Goal: Transaction & Acquisition: Subscribe to service/newsletter

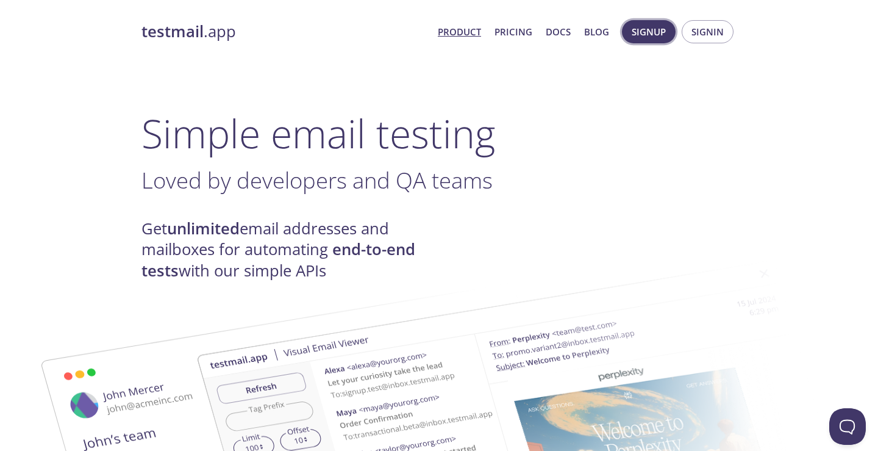
click at [650, 34] on span "Signup" at bounding box center [649, 32] width 34 height 16
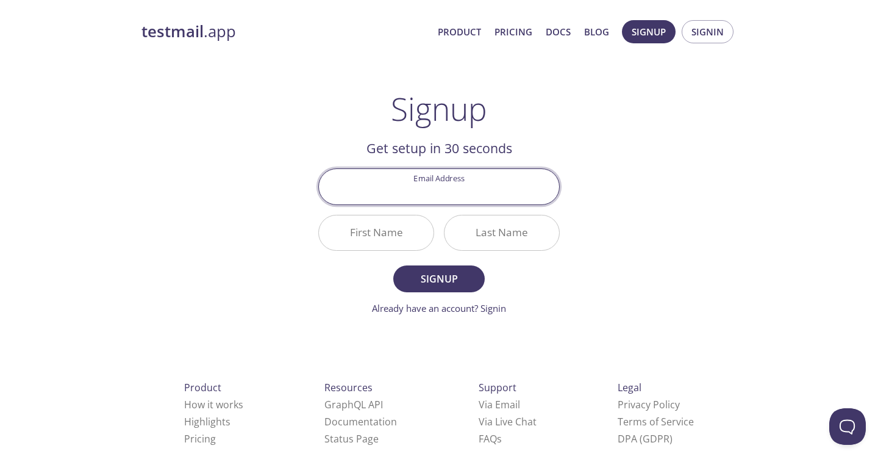
click at [544, 115] on div "Signup Get setup in 30 seconds Email Address First Name Last Name Signup Alread…" at bounding box center [438, 202] width 241 height 225
click at [427, 186] on input "Email Address" at bounding box center [439, 186] width 240 height 35
type input "ana.neto.agn@gmail.com"
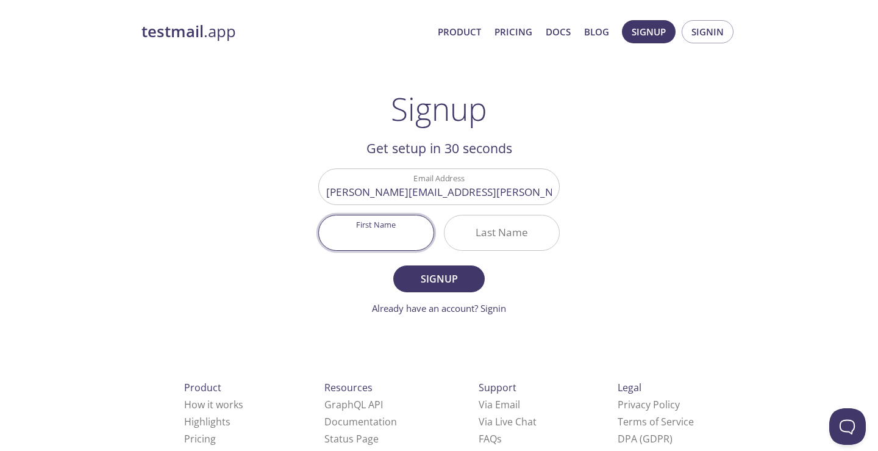
type input "Ana"
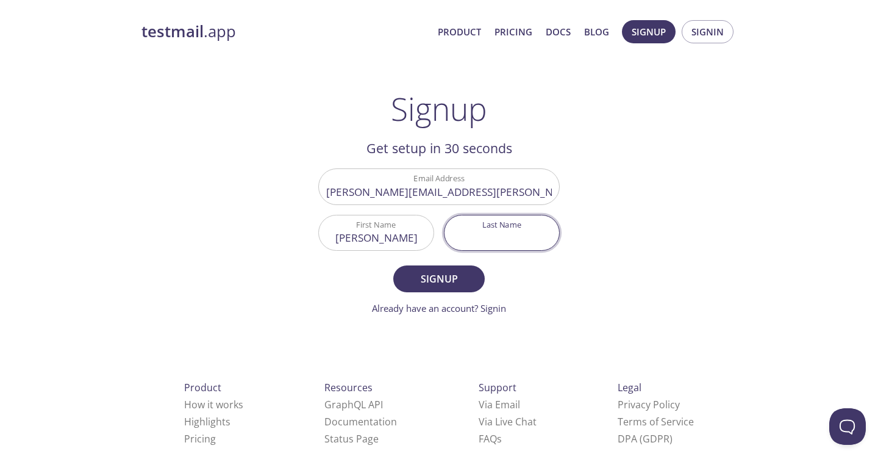
type input "Neto"
click at [418, 276] on span "Signup" at bounding box center [439, 278] width 65 height 17
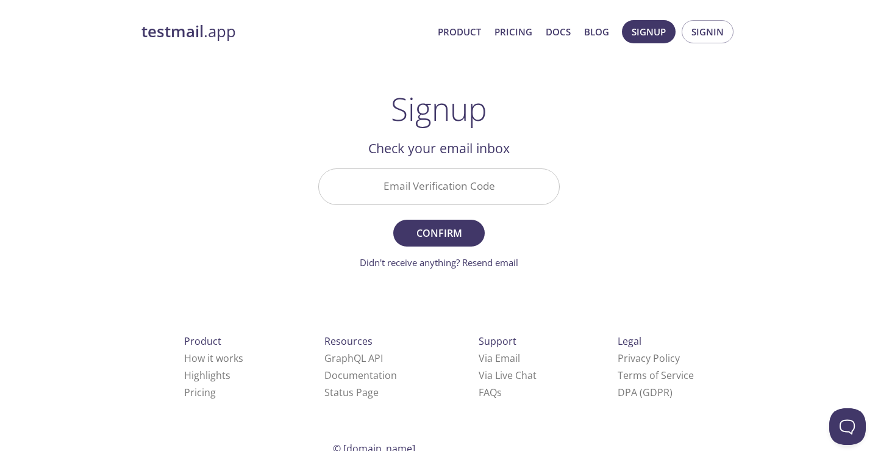
click at [488, 174] on input "Email Verification Code" at bounding box center [439, 186] width 240 height 35
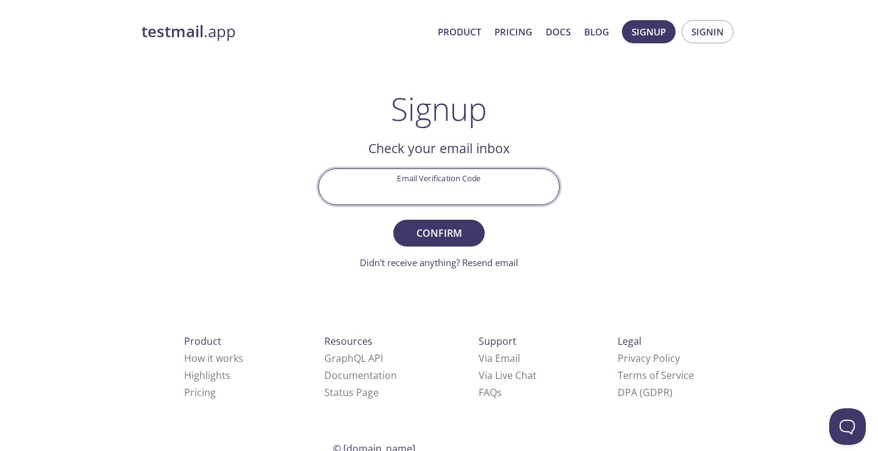
paste input "SDQWSL5"
type input "SDQWSL5"
click at [435, 247] on form "Email Verification Code SDQWSL5 Confirm Didn't receive anything? Resend email" at bounding box center [438, 218] width 241 height 101
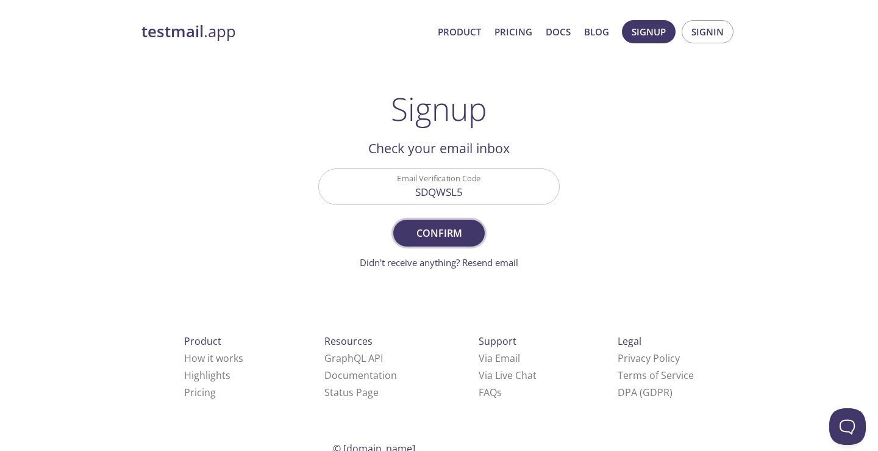
click at [435, 234] on span "Confirm" at bounding box center [439, 232] width 65 height 17
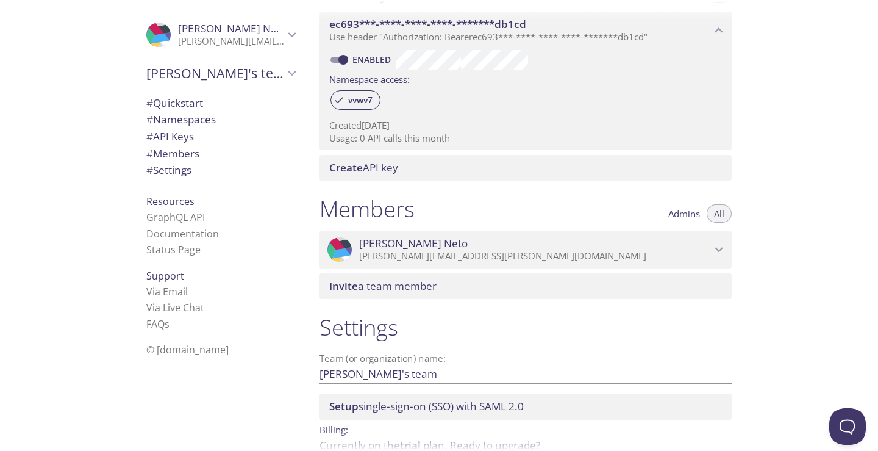
scroll to position [364, 0]
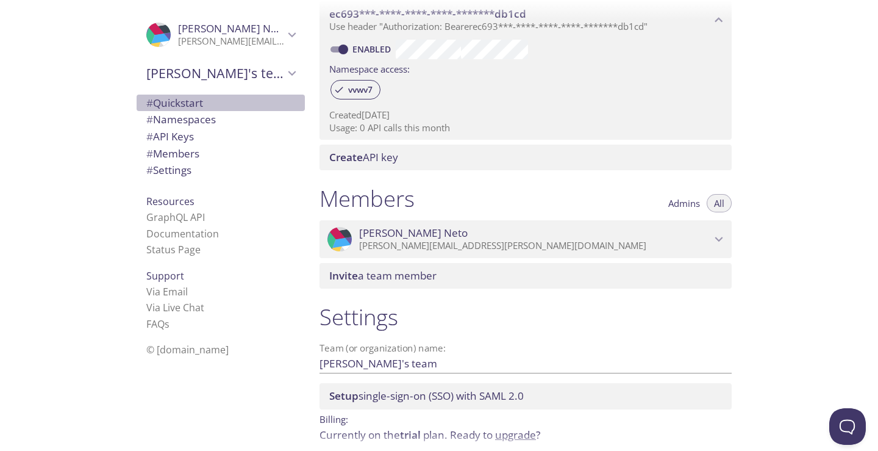
click at [174, 96] on span "# Quickstart" at bounding box center [174, 103] width 57 height 14
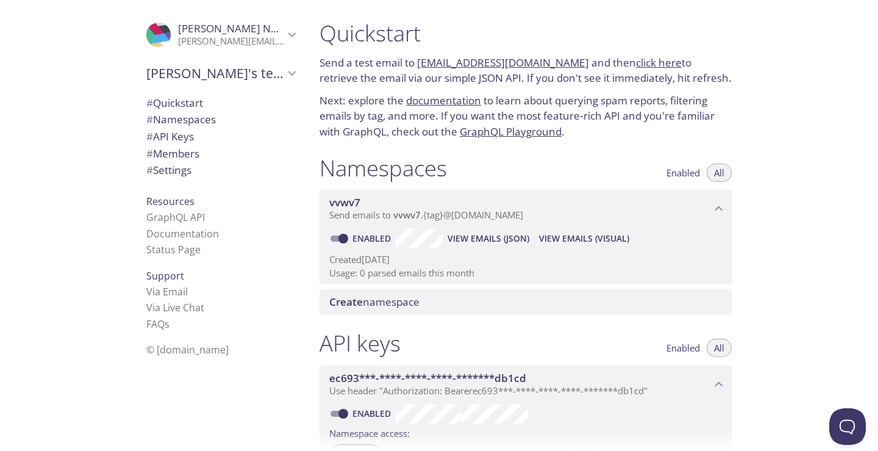
drag, startPoint x: 570, startPoint y: 59, endPoint x: 419, endPoint y: 59, distance: 151.2
click at [419, 59] on p "Send a test email to vvwv7.test@inbox.testmail.app and then click here to retri…" at bounding box center [525, 70] width 412 height 31
copy p "vvwv7.test@inbox.testmail.app"
click at [642, 59] on link "click here" at bounding box center [659, 62] width 46 height 14
click at [459, 97] on link "documentation" at bounding box center [443, 100] width 75 height 14
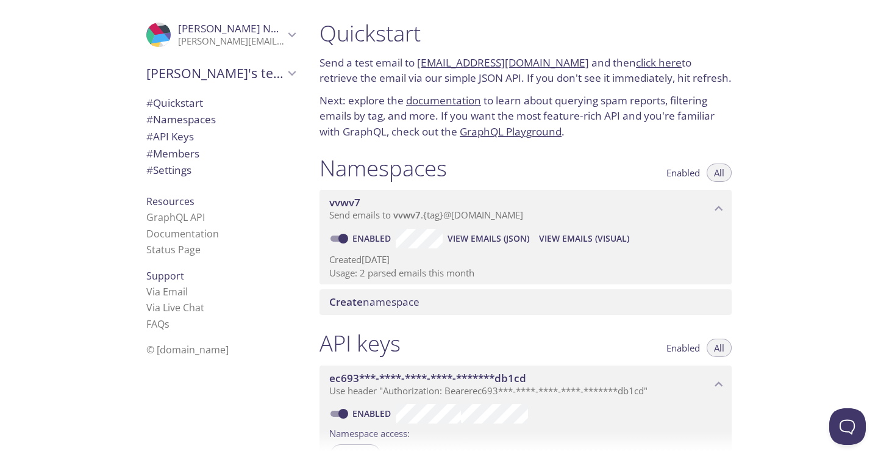
click at [472, 233] on span "View Emails (JSON)" at bounding box center [488, 238] width 82 height 15
